Goal: Task Accomplishment & Management: Manage account settings

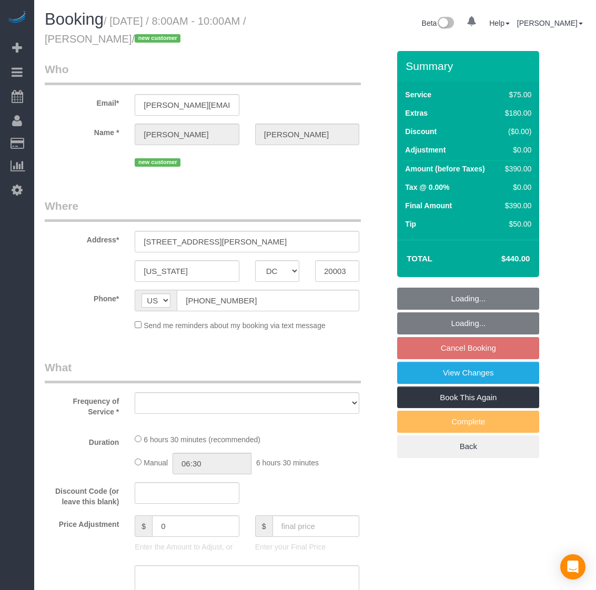
select select "DC"
select select "object:6942"
select select "string:fspay-46c0dfc7-fe66-495d-8079-815eea8fbd2d"
select select "number:3"
select select "number:26"
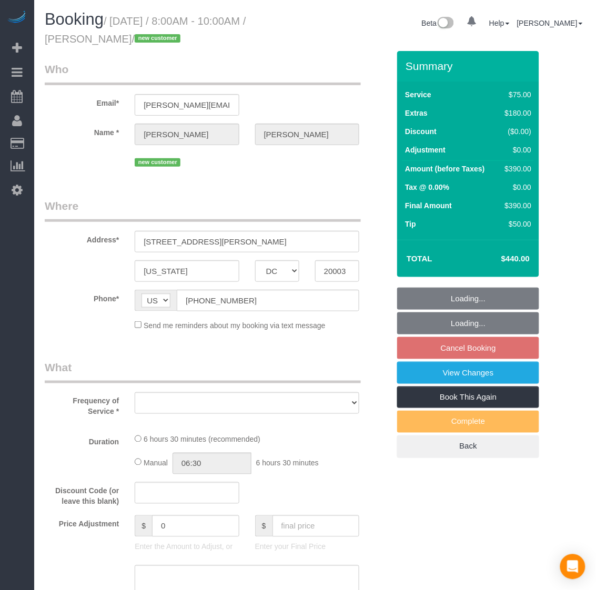
select select "number:35"
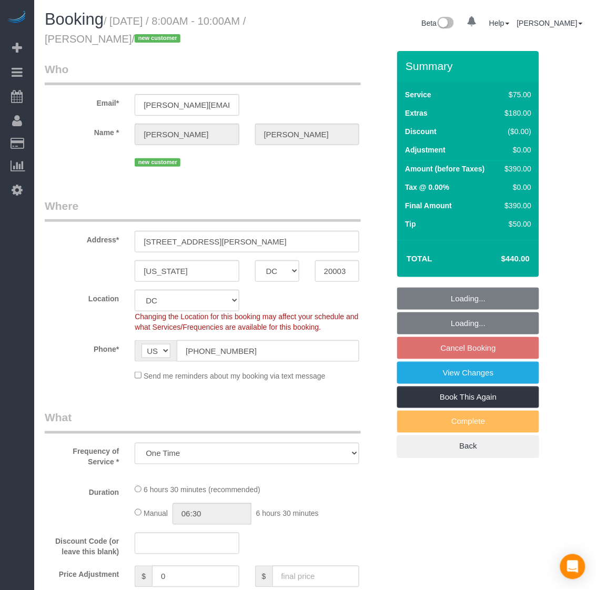
select select "1001"
select select "2"
select select "spot52"
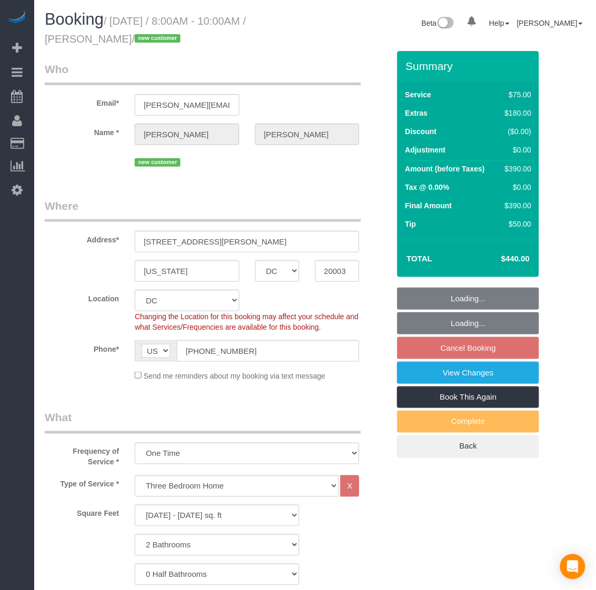
select select "object:7137"
select select "1001"
select select "2"
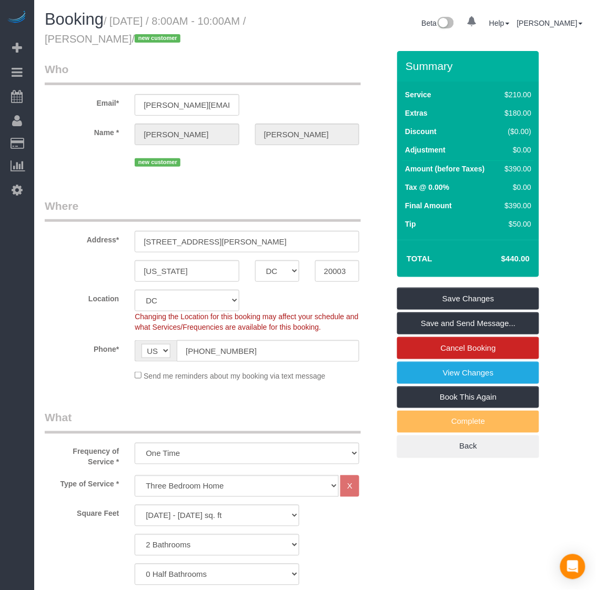
click at [159, 134] on div "Name * [GEOGRAPHIC_DATA][PERSON_NAME]" at bounding box center [217, 135] width 360 height 22
drag, startPoint x: 145, startPoint y: 104, endPoint x: 201, endPoint y: 103, distance: 56.8
click at [201, 103] on input "[PERSON_NAME][EMAIL_ADDRESS][PERSON_NAME][DOMAIN_NAME]" at bounding box center [187, 105] width 104 height 22
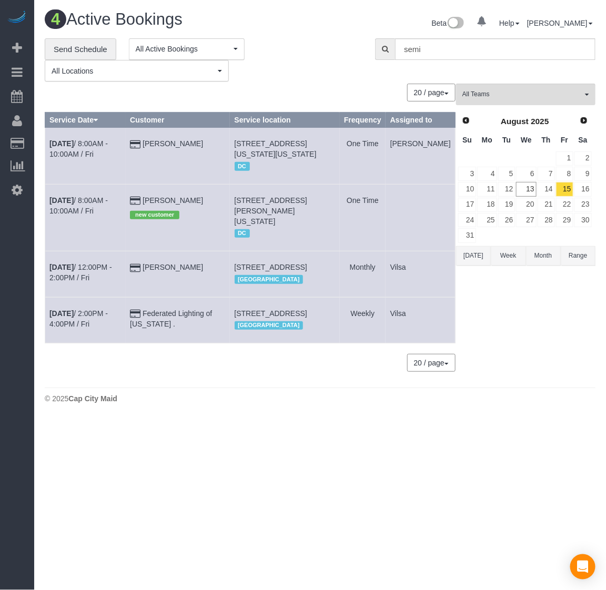
drag, startPoint x: 251, startPoint y: 208, endPoint x: 345, endPoint y: 223, distance: 95.2
click at [340, 223] on td "[STREET_ADDRESS][PERSON_NAME][US_STATE] DC" at bounding box center [285, 217] width 110 height 67
copy span "[STREET_ADDRESS][PERSON_NAME][US_STATE]"
click at [70, 205] on b "[DATE]" at bounding box center [61, 200] width 24 height 8
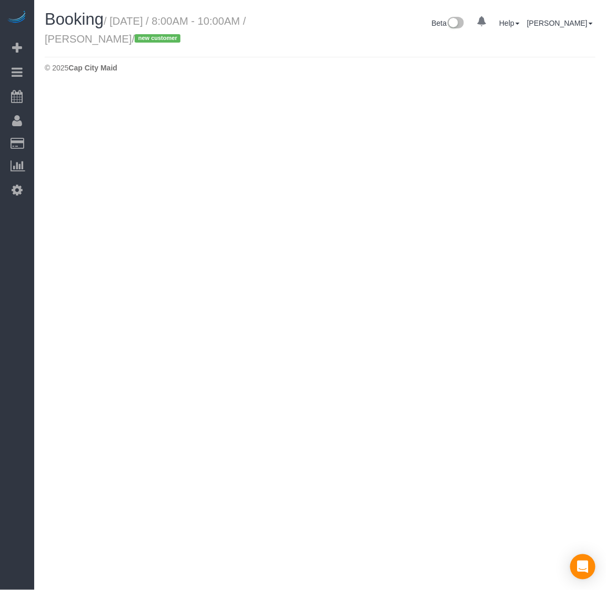
select select "DC"
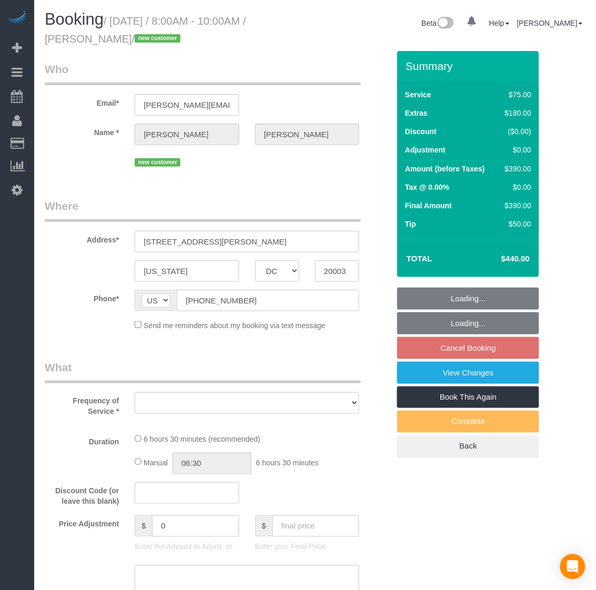
select select "object:7727"
select select "string:fspay-46c0dfc7-fe66-495d-8079-815eea8fbd2d"
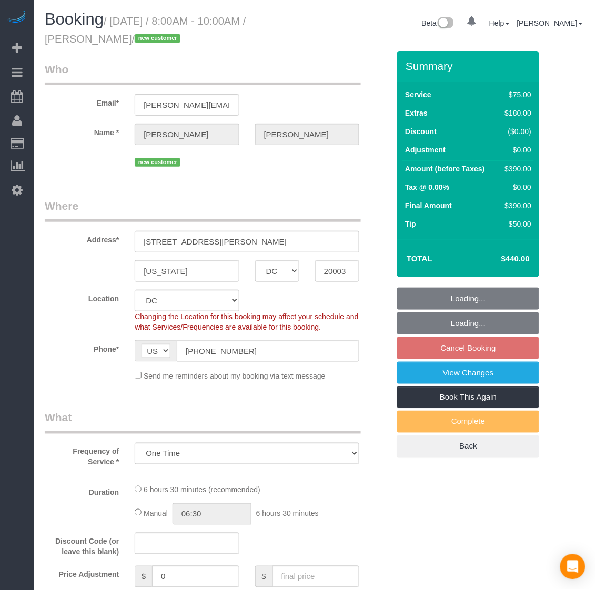
select select "object:7891"
select select "1001"
select select "2"
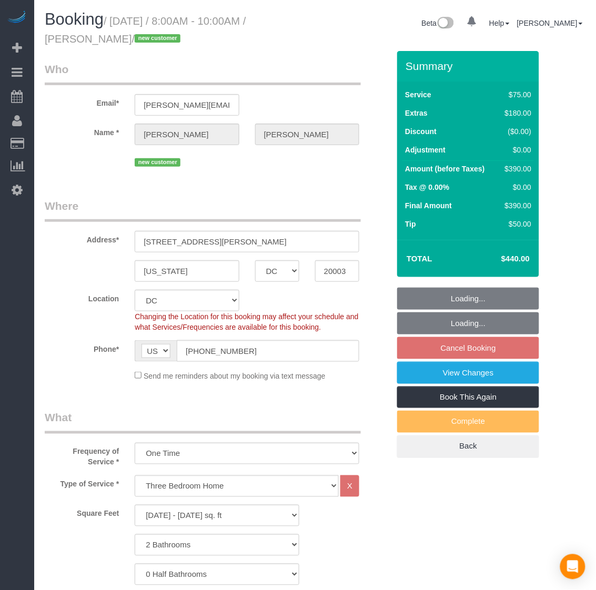
select select "spot66"
select select "number:3"
select select "number:26"
select select "number:35"
select select "1001"
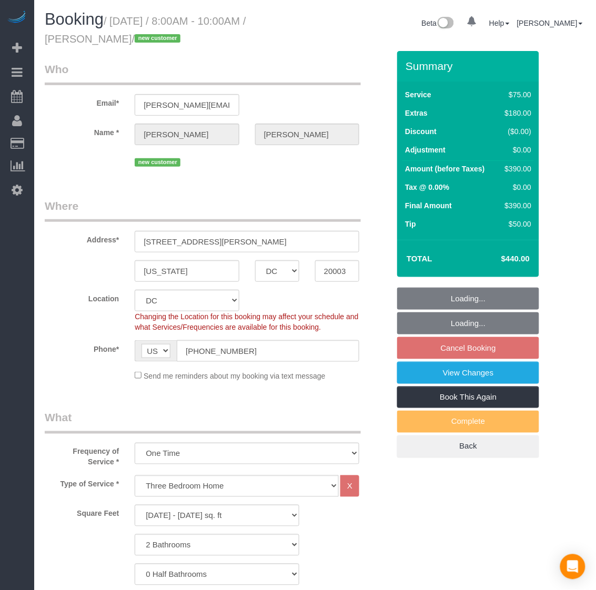
select select "2"
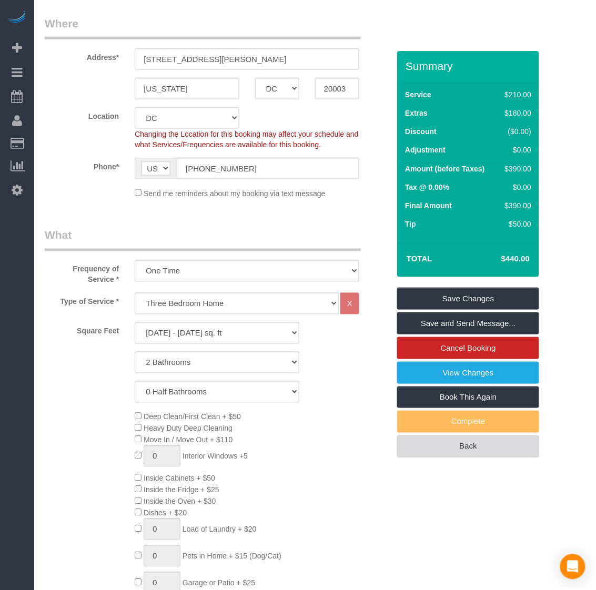
scroll to position [197, 0]
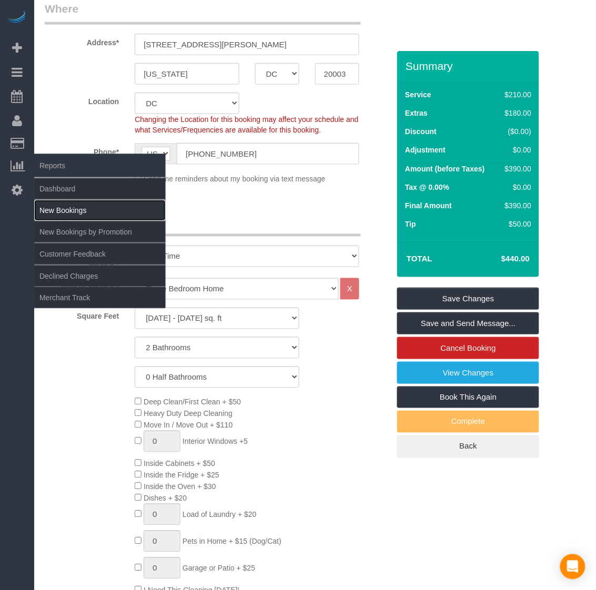
click at [58, 209] on link "New Bookings" at bounding box center [100, 210] width 132 height 21
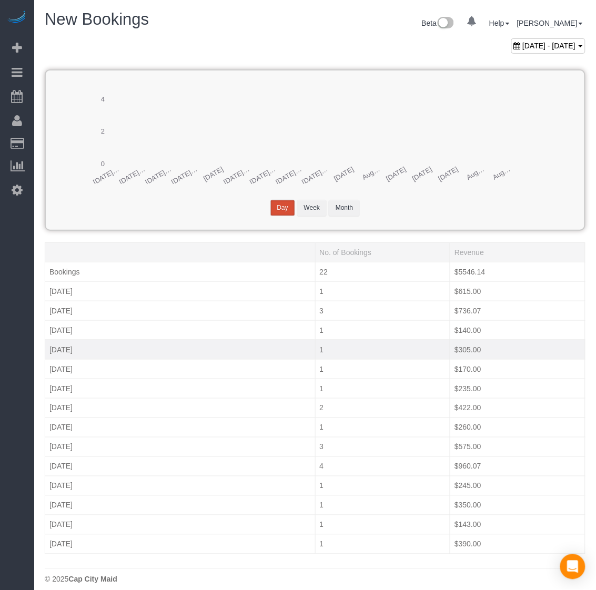
scroll to position [11, 0]
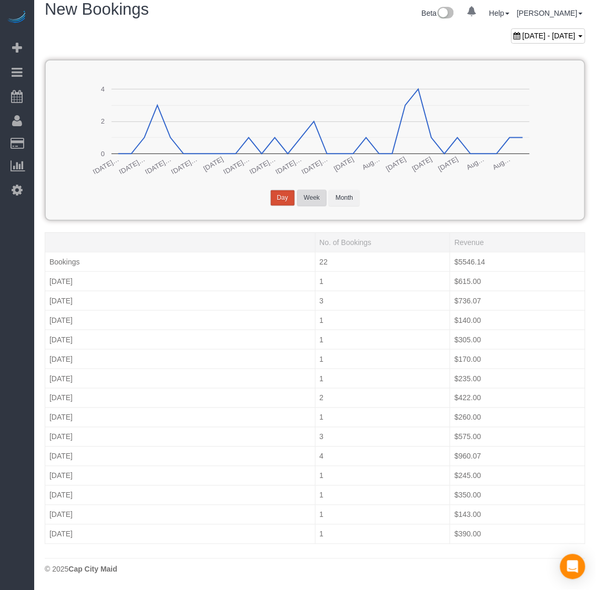
click at [301, 198] on button "Week" at bounding box center [311, 198] width 29 height 16
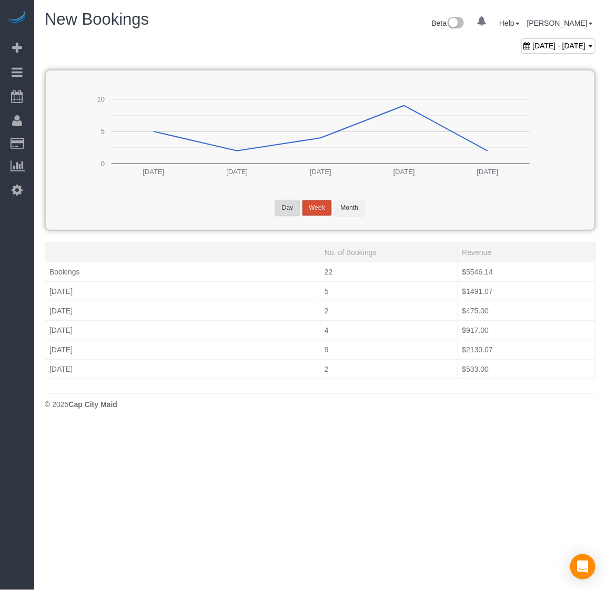
click at [284, 207] on button "Day" at bounding box center [287, 208] width 25 height 16
